Goal: Task Accomplishment & Management: Manage account settings

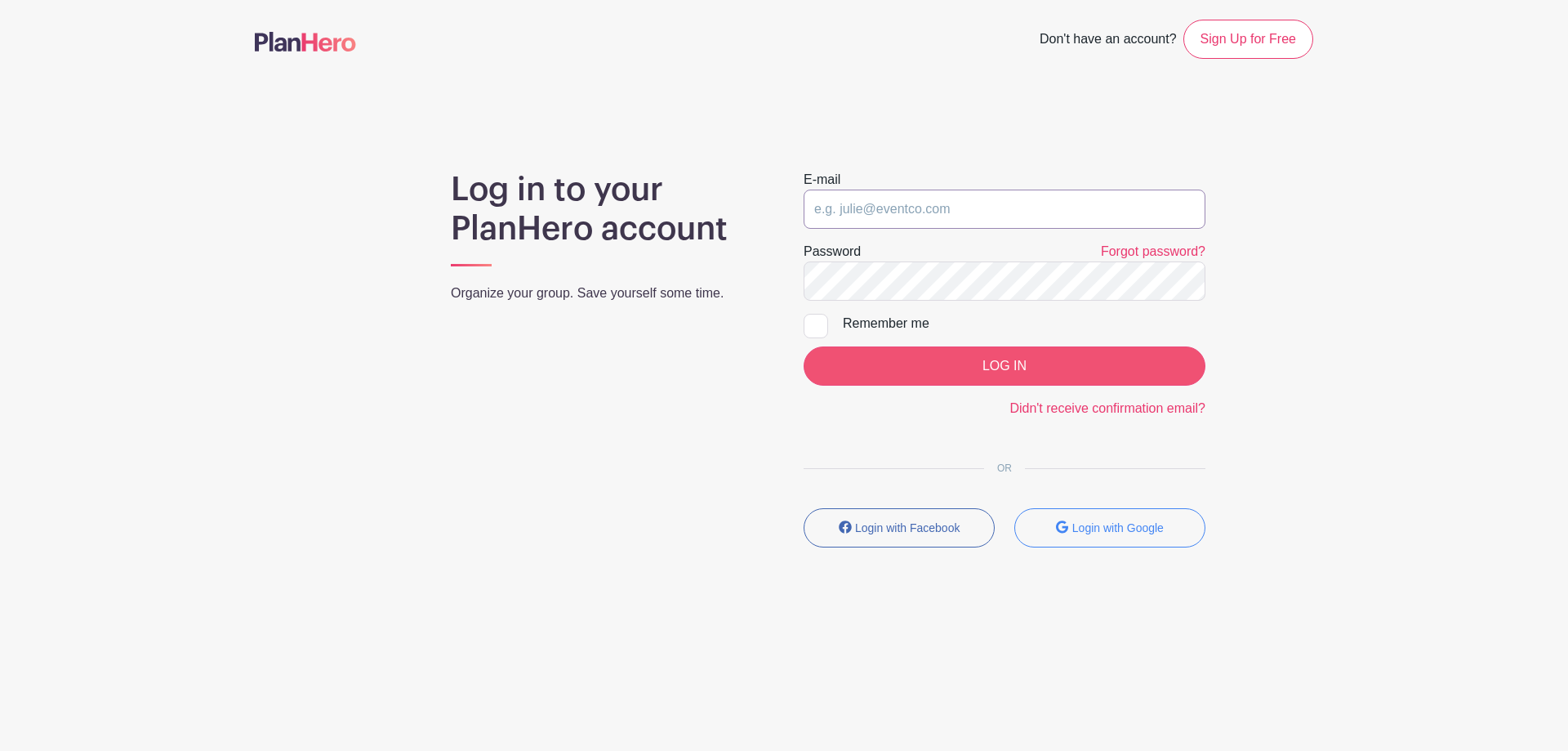
type input "[PERSON_NAME][EMAIL_ADDRESS][DOMAIN_NAME]"
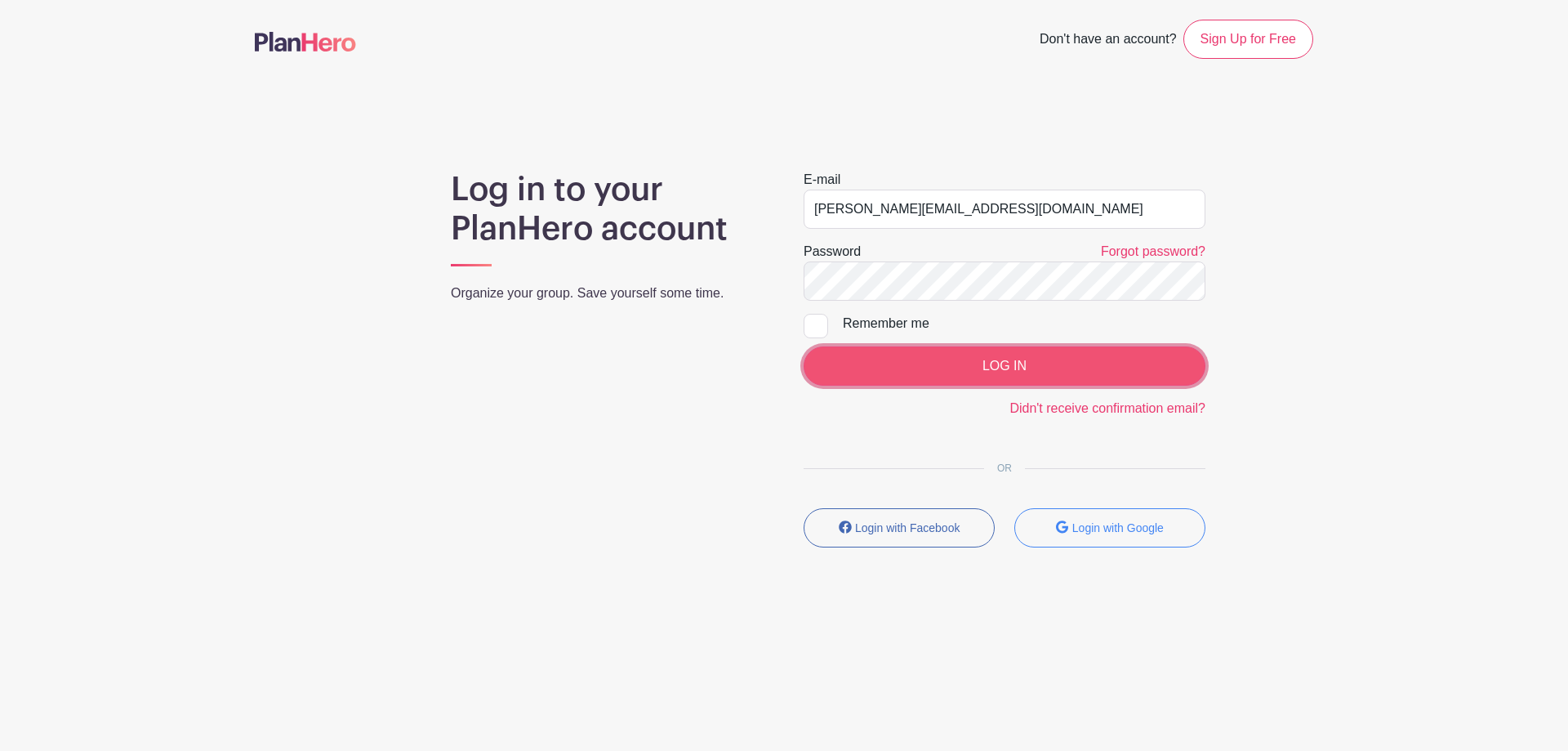
click at [939, 371] on input "LOG IN" at bounding box center [1005, 366] width 402 height 39
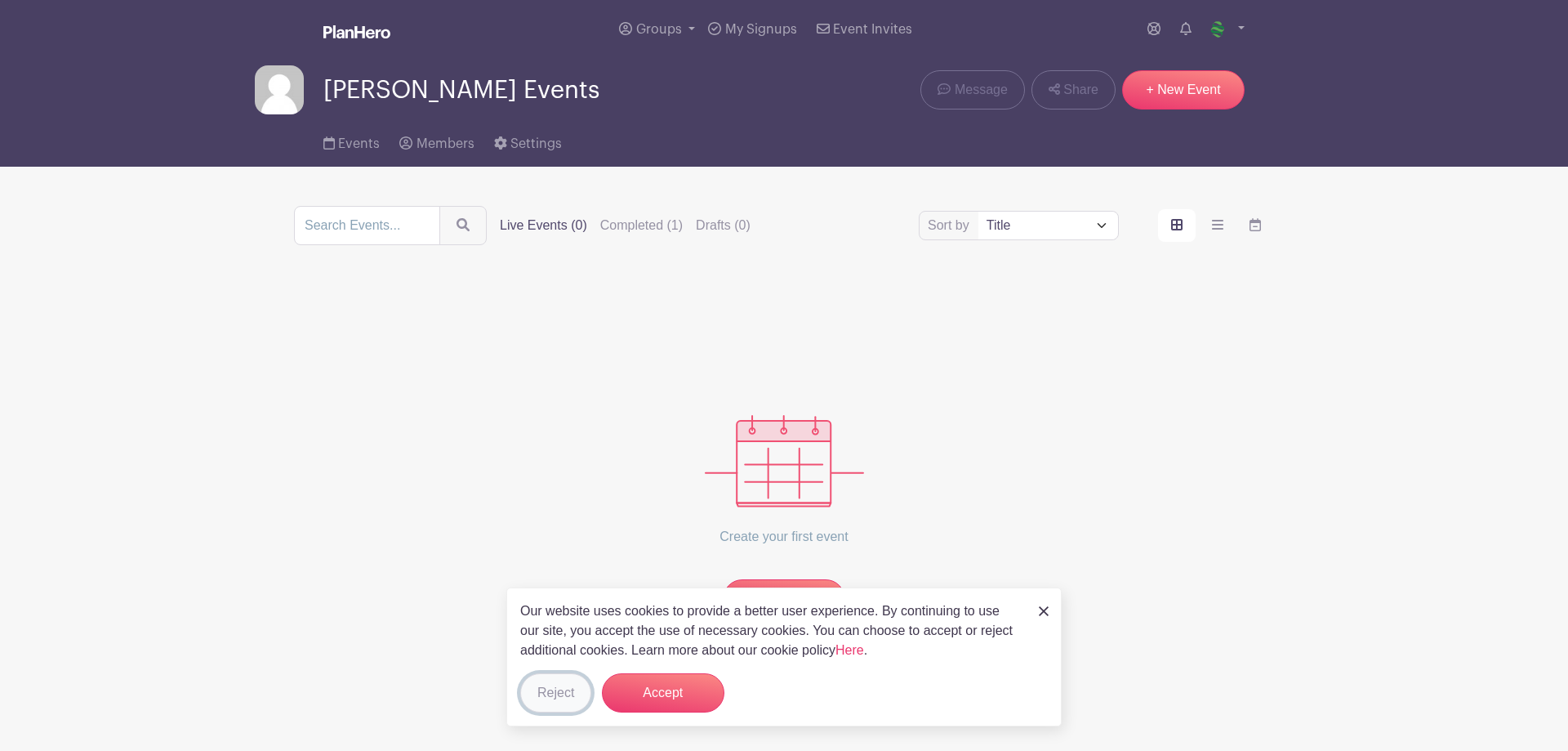
click at [574, 684] on button "Reject" at bounding box center [556, 692] width 71 height 39
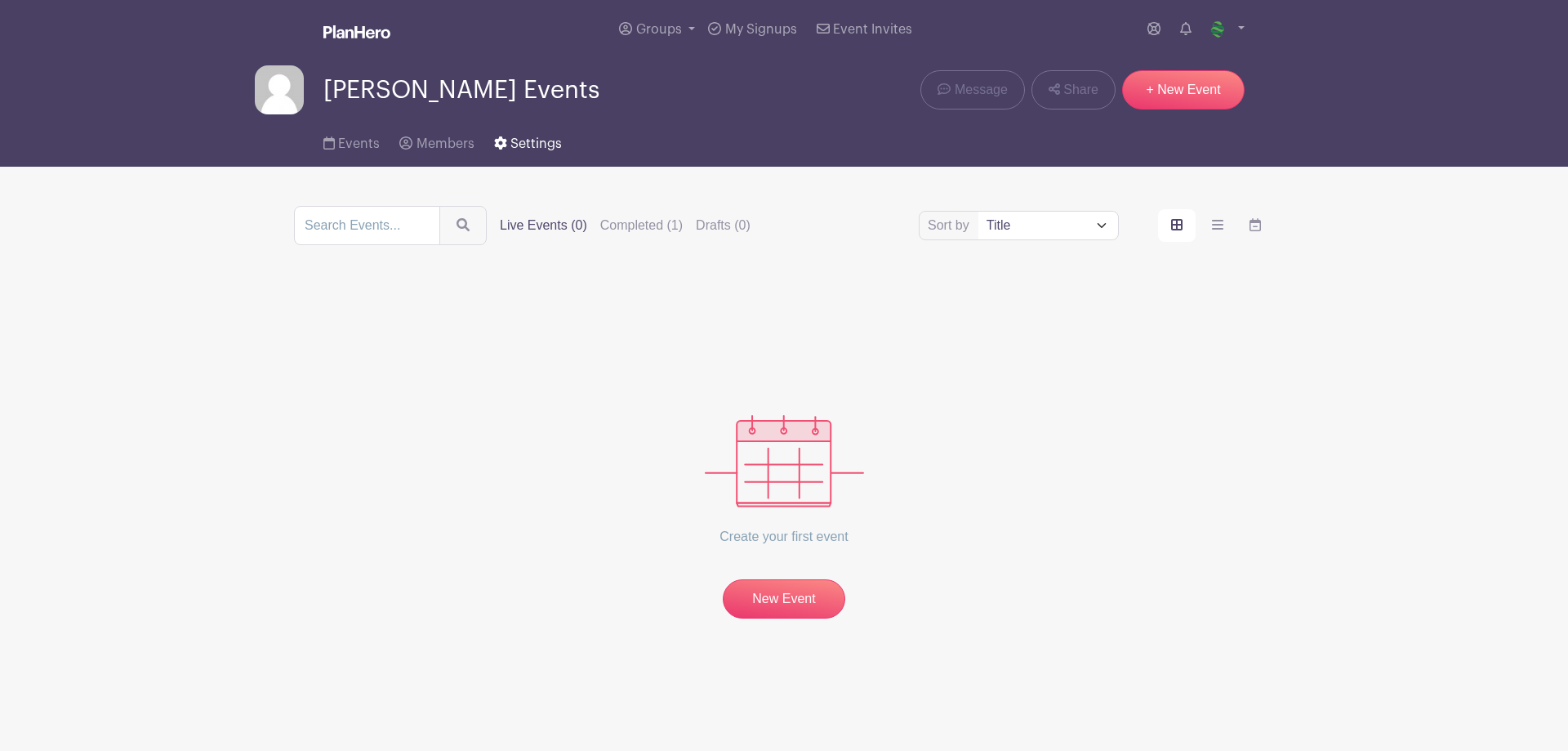
click at [519, 146] on span "Settings" at bounding box center [536, 144] width 52 height 13
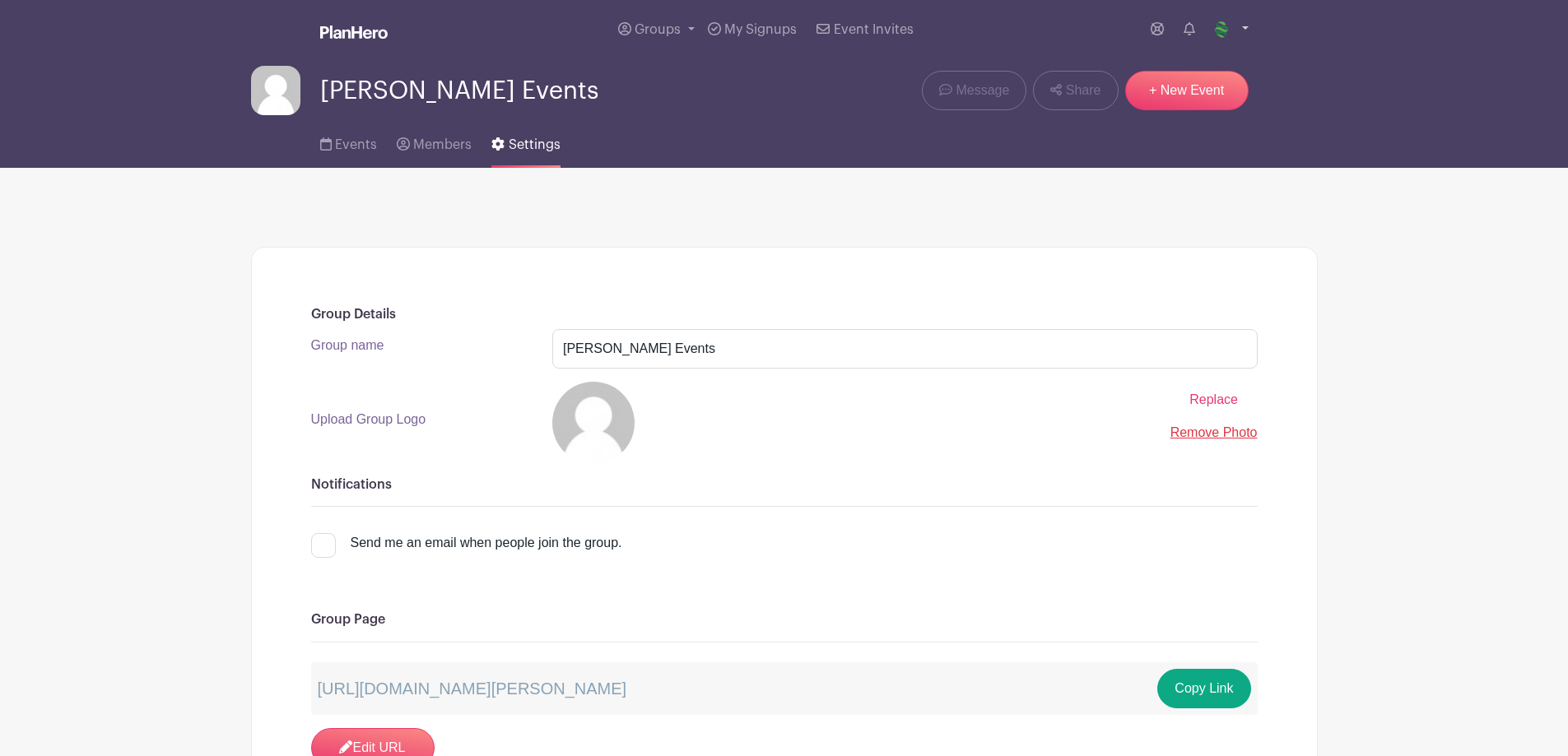
click at [1221, 29] on img at bounding box center [1221, 29] width 26 height 26
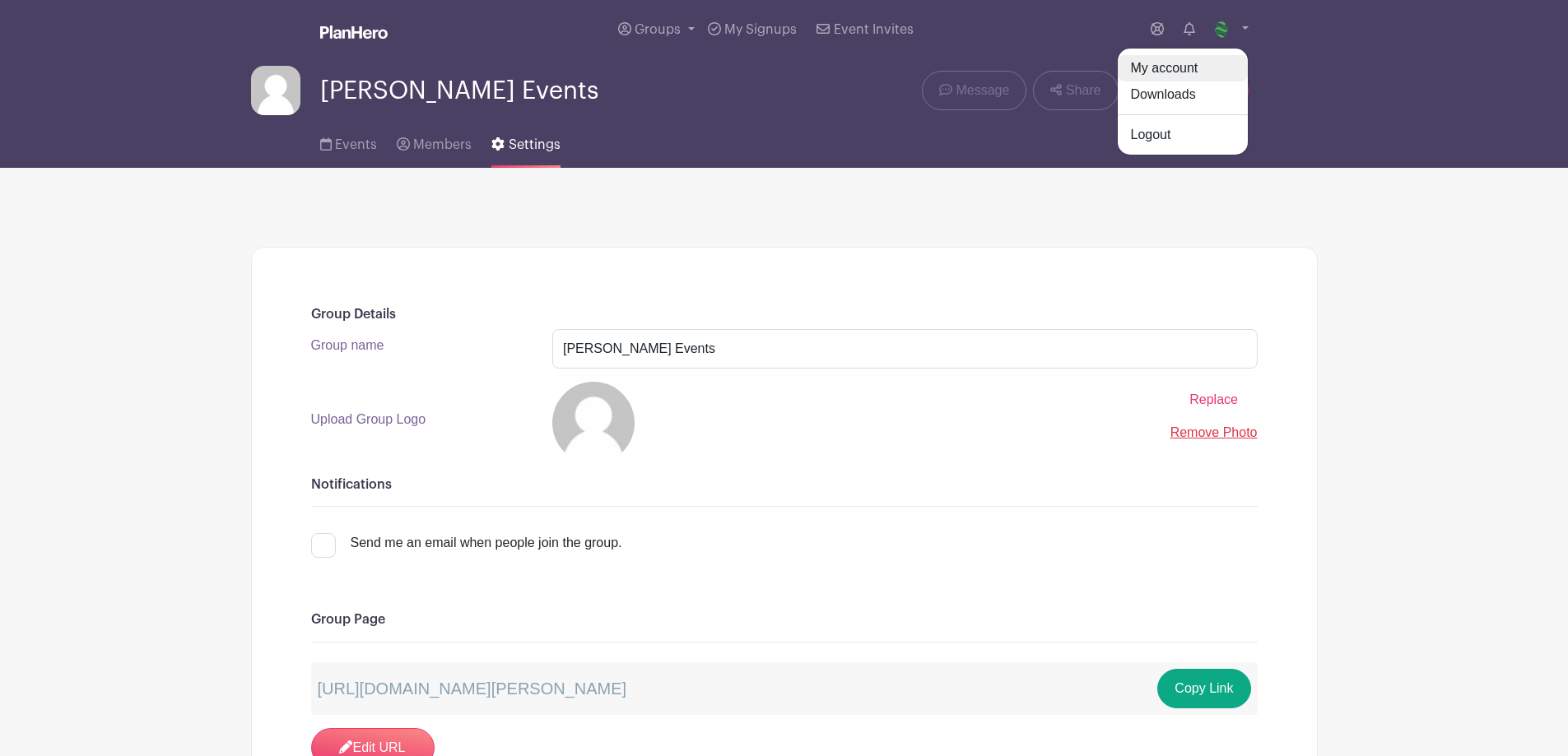
click at [1203, 63] on link "My account" at bounding box center [1182, 67] width 130 height 26
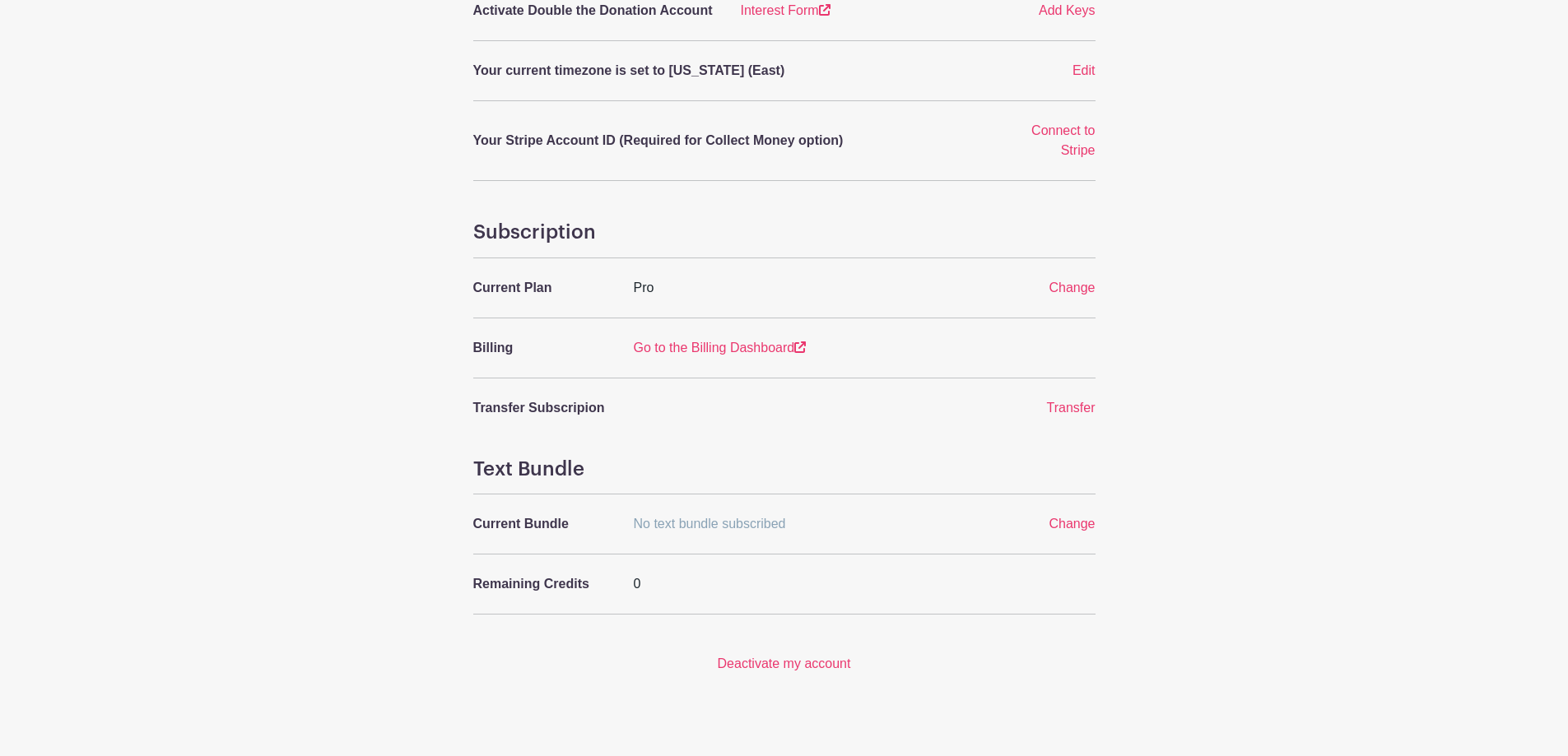
scroll to position [509, 0]
click at [745, 340] on link "Go to the Billing Dashboard" at bounding box center [720, 347] width 172 height 14
